Goal: Transaction & Acquisition: Purchase product/service

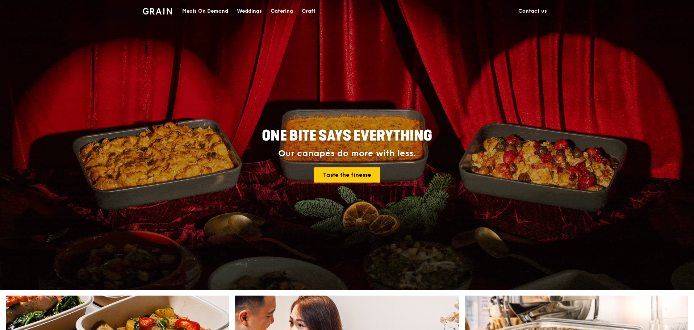
click at [220, 11] on div "Meals On Demand" at bounding box center [205, 11] width 46 height 22
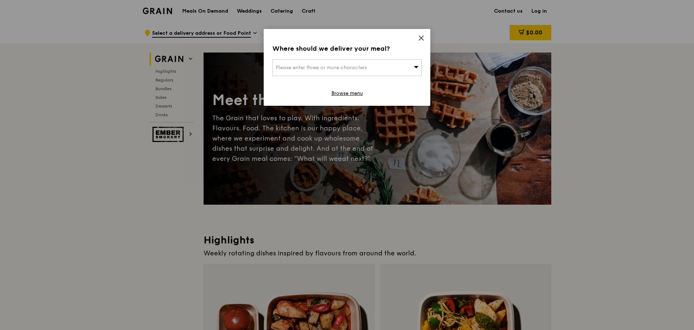
click at [391, 72] on div "Please enter three or more characters" at bounding box center [346, 67] width 149 height 17
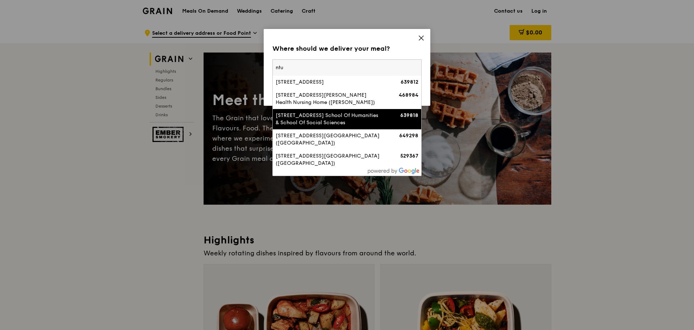
type input "ntu"
click at [374, 126] on div "48 Nanyang Avenue, Ntu School Of Humanities & School Of Social Sciences" at bounding box center [329, 119] width 107 height 14
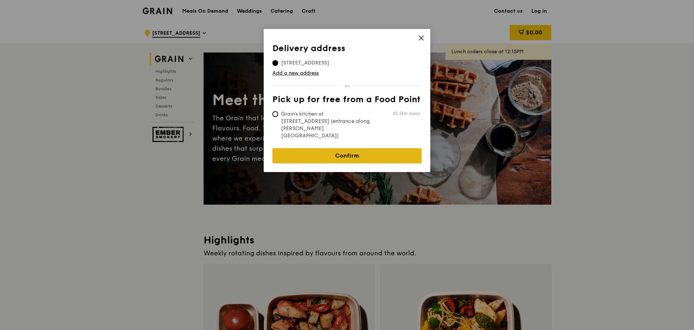
click at [352, 148] on link "Confirm" at bounding box center [346, 155] width 149 height 15
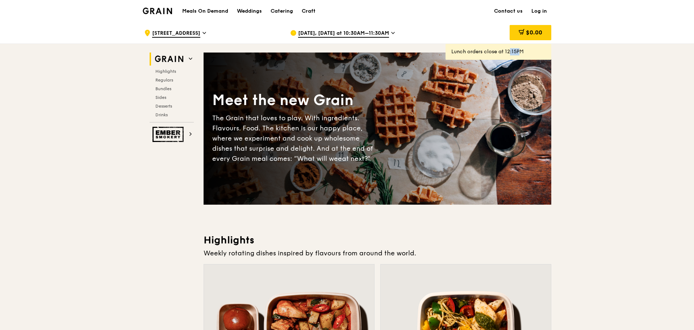
drag, startPoint x: 522, startPoint y: 51, endPoint x: 528, endPoint y: 50, distance: 6.5
click at [528, 50] on div "Lunch orders close at 12:15PM" at bounding box center [498, 51] width 94 height 7
click at [168, 89] on span "Bundles" at bounding box center [163, 88] width 17 height 5
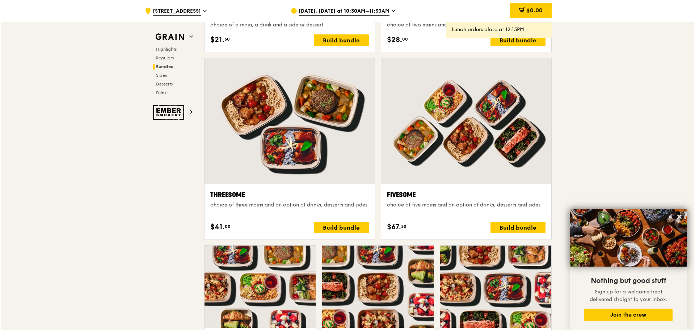
scroll to position [1369, 0]
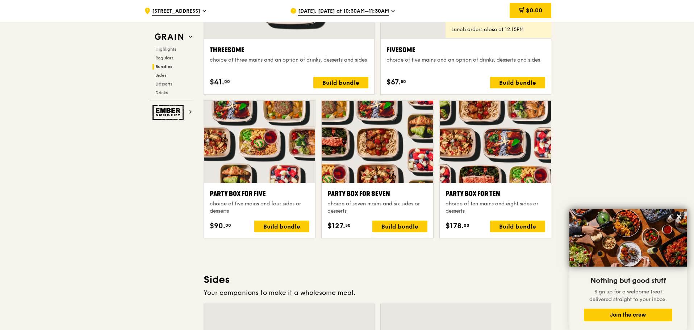
click at [508, 199] on div "Party Box for Ten choice of ten mains and eight sides or desserts" at bounding box center [495, 202] width 100 height 26
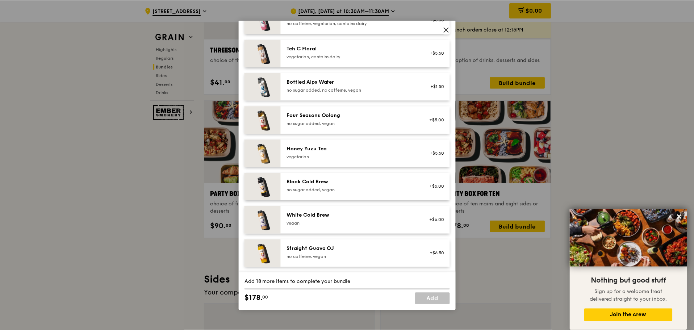
scroll to position [830, 0]
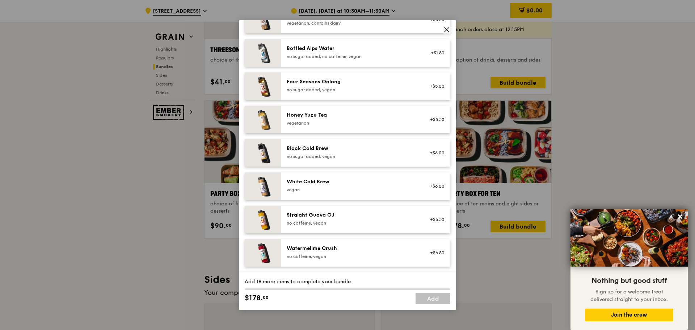
click at [442, 29] on span at bounding box center [447, 30] width 10 height 10
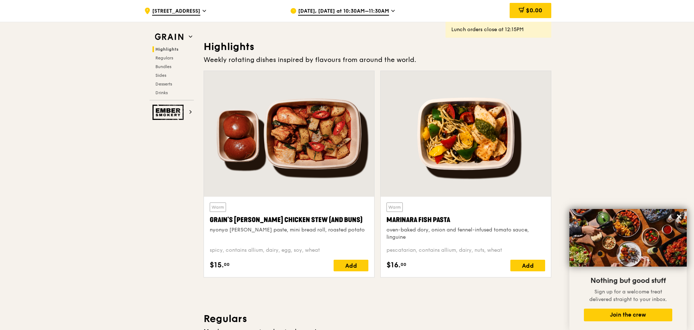
scroll to position [0, 0]
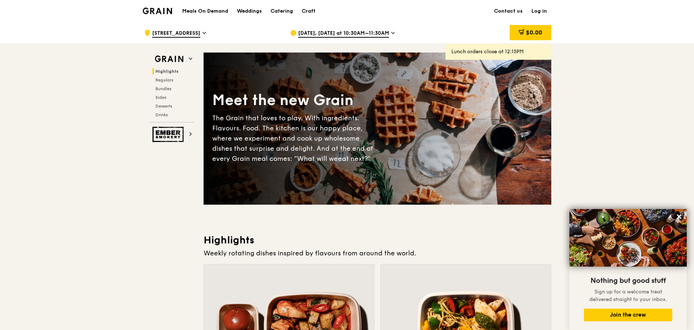
click at [160, 9] on img at bounding box center [157, 11] width 29 height 7
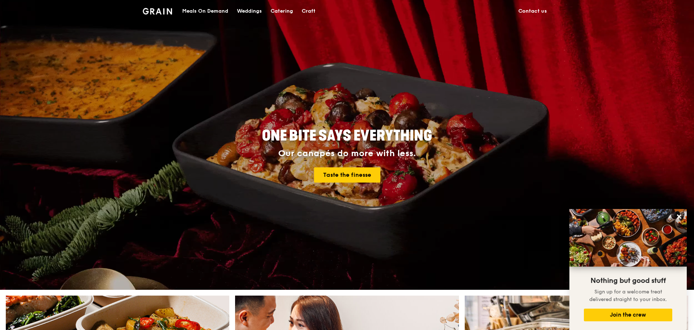
click at [278, 11] on div "Catering" at bounding box center [281, 11] width 22 height 22
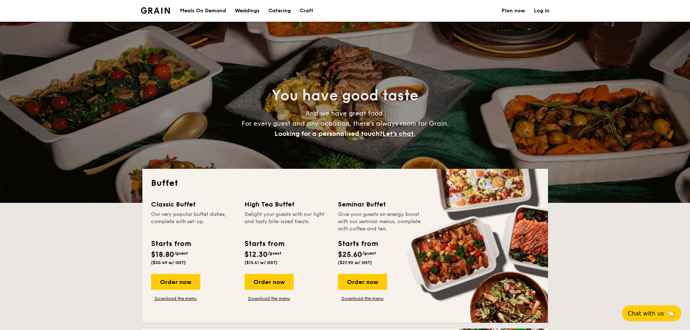
select select
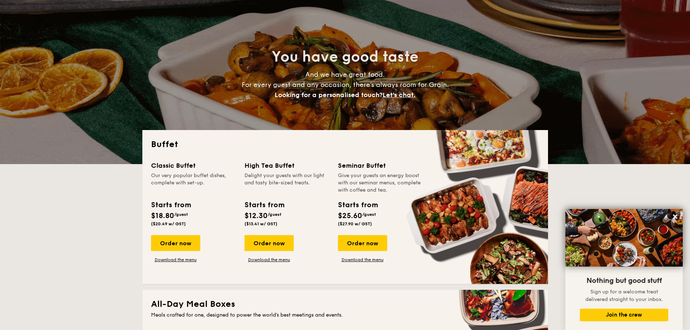
scroll to position [3, 0]
